Goal: Transaction & Acquisition: Purchase product/service

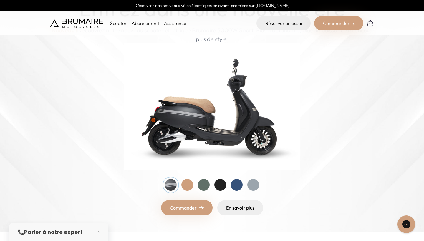
scroll to position [65, 0]
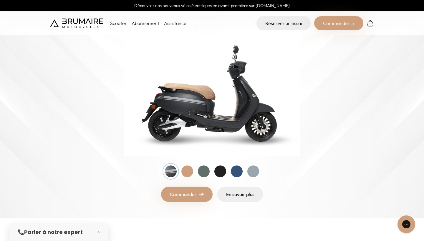
click at [190, 195] on link "Commander" at bounding box center [186, 194] width 51 height 15
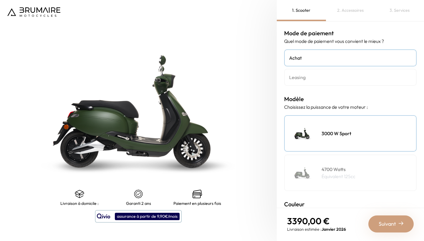
click at [320, 56] on h4 "Achat" at bounding box center [350, 57] width 122 height 7
click at [316, 82] on link "Leasing" at bounding box center [350, 77] width 132 height 17
click at [342, 166] on h4 "4700 Watts" at bounding box center [338, 169] width 34 height 7
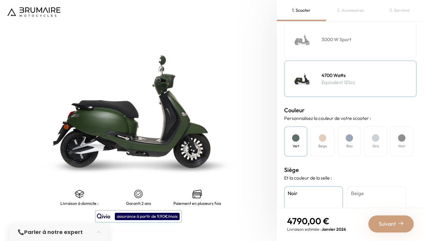
scroll to position [95, 0]
click at [325, 143] on h4 "Beige" at bounding box center [322, 145] width 9 height 5
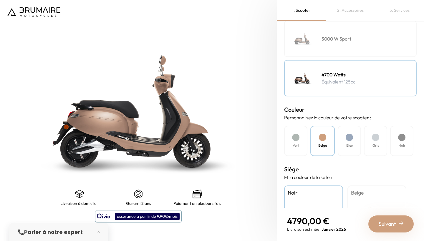
click at [352, 137] on div at bounding box center [348, 137] width 7 height 7
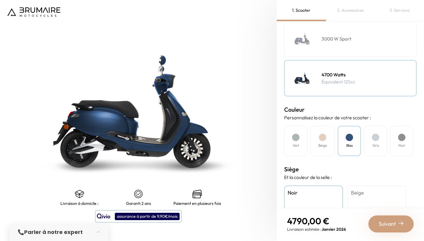
click at [407, 137] on div "Noir" at bounding box center [401, 141] width 23 height 30
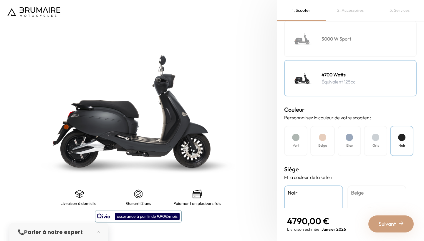
click at [380, 133] on div "Gris" at bounding box center [375, 141] width 23 height 30
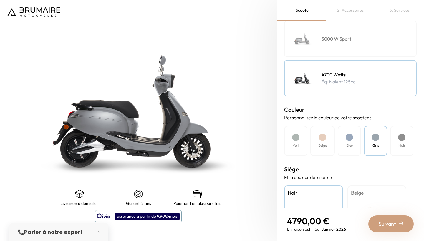
click at [347, 136] on div at bounding box center [348, 137] width 7 height 7
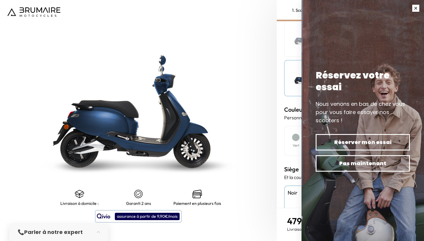
click at [417, 8] on button "button" at bounding box center [415, 8] width 16 height 16
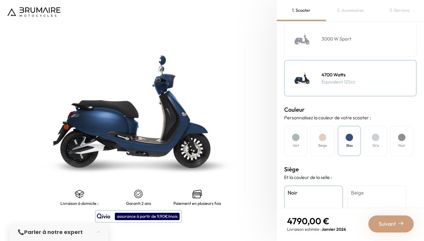
click at [291, 152] on div "Vert" at bounding box center [295, 141] width 23 height 30
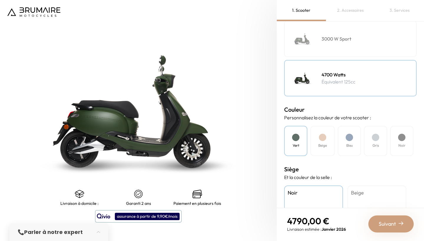
click at [344, 144] on div "Bleu" at bounding box center [348, 141] width 23 height 30
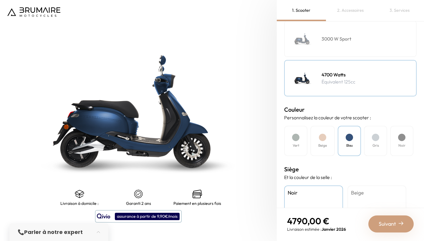
click at [378, 137] on div at bounding box center [375, 137] width 7 height 7
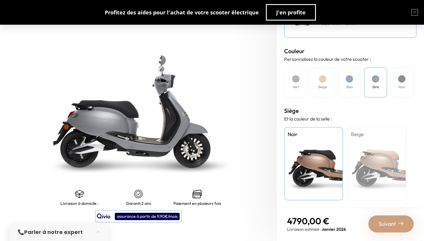
scroll to position [153, 0]
click at [382, 153] on div "Beige" at bounding box center [376, 164] width 59 height 74
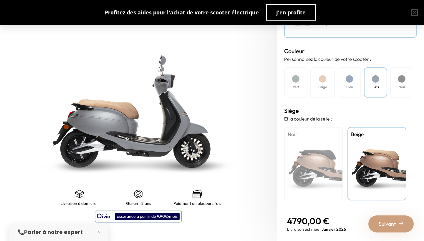
click at [345, 84] on div "Bleu" at bounding box center [348, 82] width 23 height 30
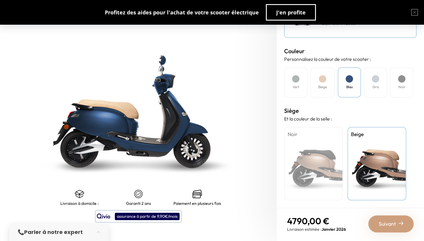
click at [292, 91] on div "Vert" at bounding box center [295, 82] width 23 height 30
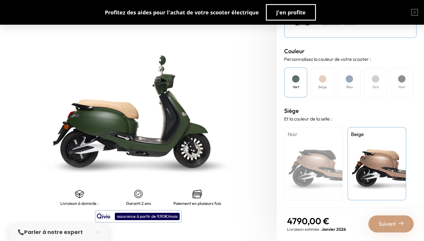
click at [376, 75] on div at bounding box center [375, 78] width 7 height 7
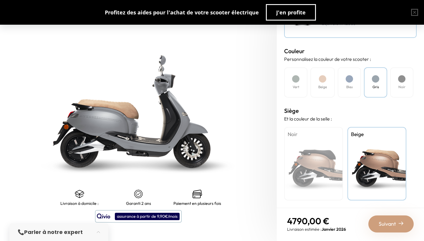
scroll to position [0, 0]
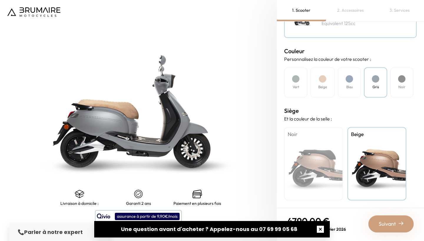
click at [320, 231] on button "button" at bounding box center [320, 229] width 19 height 19
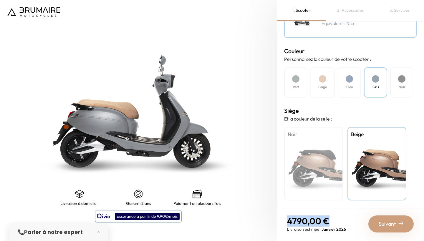
drag, startPoint x: 284, startPoint y: 222, endPoint x: 332, endPoint y: 223, distance: 48.0
click at [332, 223] on nav "4790,00 € Livraison estimée : Janvier 2026 Suivant" at bounding box center [350, 224] width 147 height 32
click at [332, 223] on p "4790,00 €" at bounding box center [316, 221] width 59 height 11
click at [395, 224] on span "Suivant" at bounding box center [386, 224] width 17 height 8
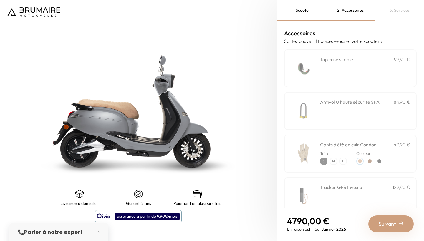
click at [315, 71] on img at bounding box center [302, 68] width 25 height 25
click at [352, 113] on div "Antivol U haute sécurité SRA 84,90 €" at bounding box center [365, 111] width 90 height 25
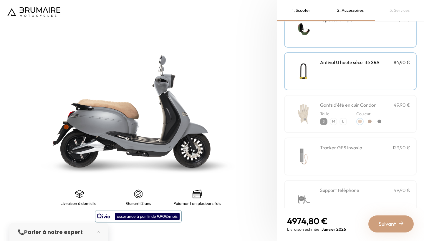
scroll to position [41, 0]
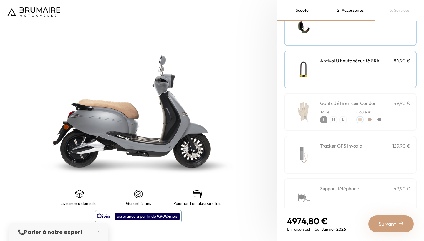
click at [347, 111] on p "Taille" at bounding box center [333, 112] width 27 height 6
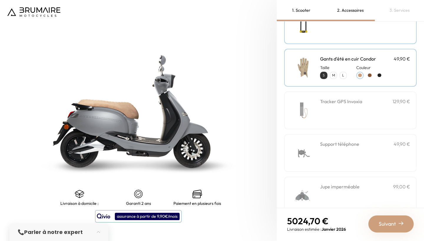
scroll to position [88, 0]
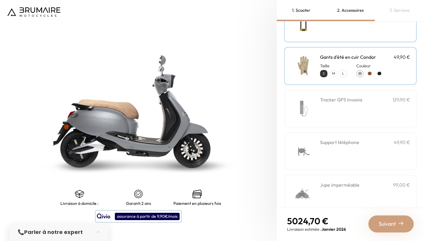
click at [374, 117] on div "Tracker GPS Invoxia 129,90 €" at bounding box center [365, 108] width 90 height 25
click at [359, 143] on h3 "Support téléphone" at bounding box center [339, 142] width 39 height 7
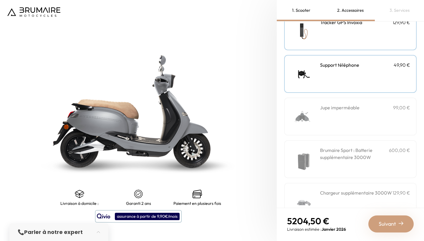
scroll to position [164, 0]
click at [359, 108] on h3 "Jupe imperméable" at bounding box center [339, 108] width 39 height 7
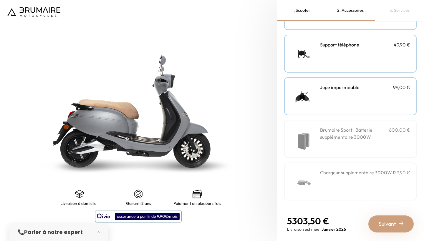
scroll to position [185, 0]
click at [394, 224] on span "Suivant" at bounding box center [386, 224] width 17 height 8
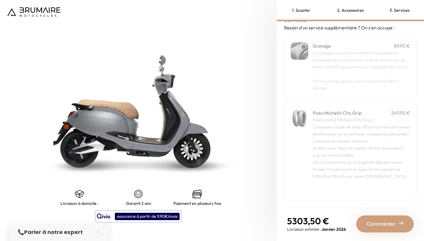
scroll to position [21, 0]
click at [378, 227] on span "Commander" at bounding box center [380, 224] width 29 height 8
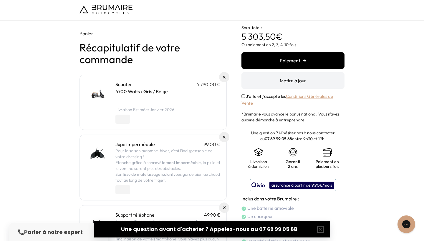
click at [322, 227] on button "button" at bounding box center [320, 229] width 19 height 19
